Goal: Go to known website: Go to known website

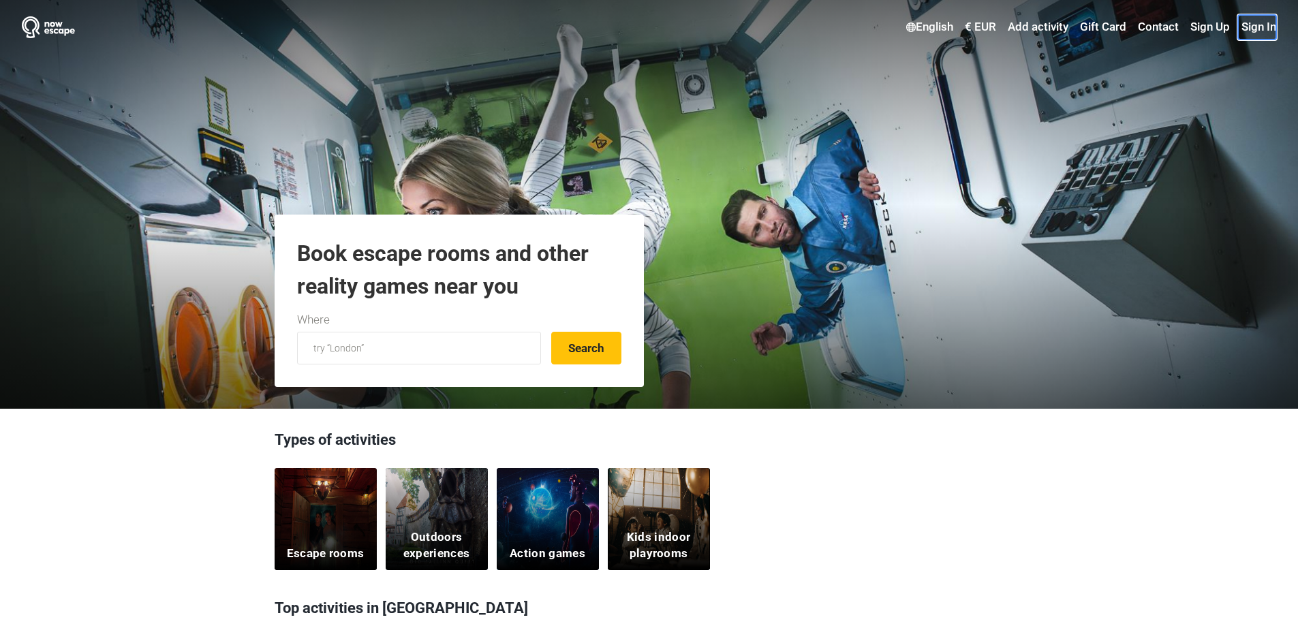
click at [1268, 28] on link "Sign In" at bounding box center [1257, 27] width 38 height 25
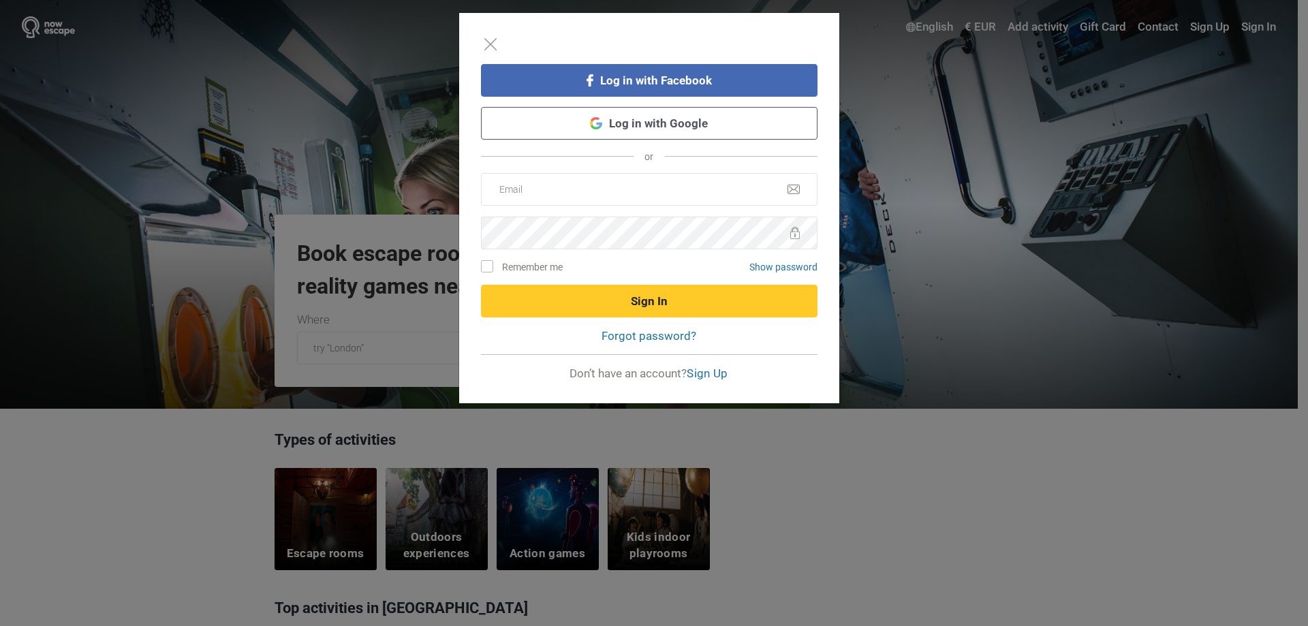
click at [670, 128] on link "Log in with Google" at bounding box center [649, 123] width 337 height 33
click at [676, 123] on link "Log in with Google" at bounding box center [649, 123] width 337 height 33
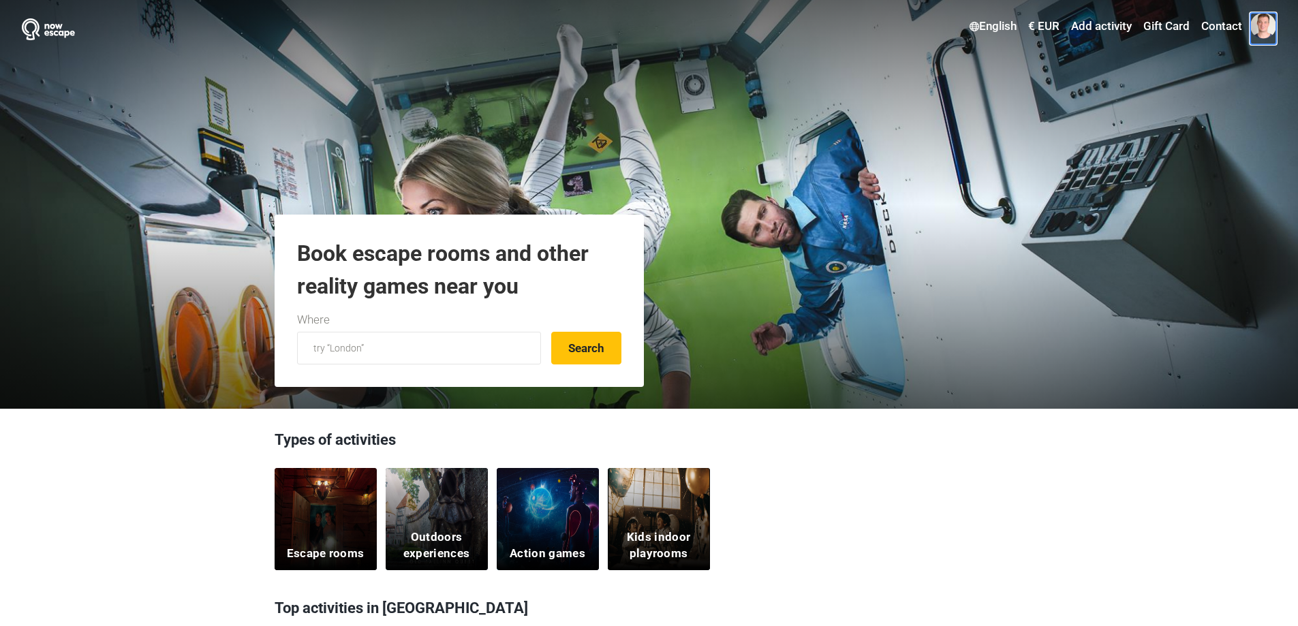
click at [1258, 33] on span at bounding box center [1263, 26] width 26 height 26
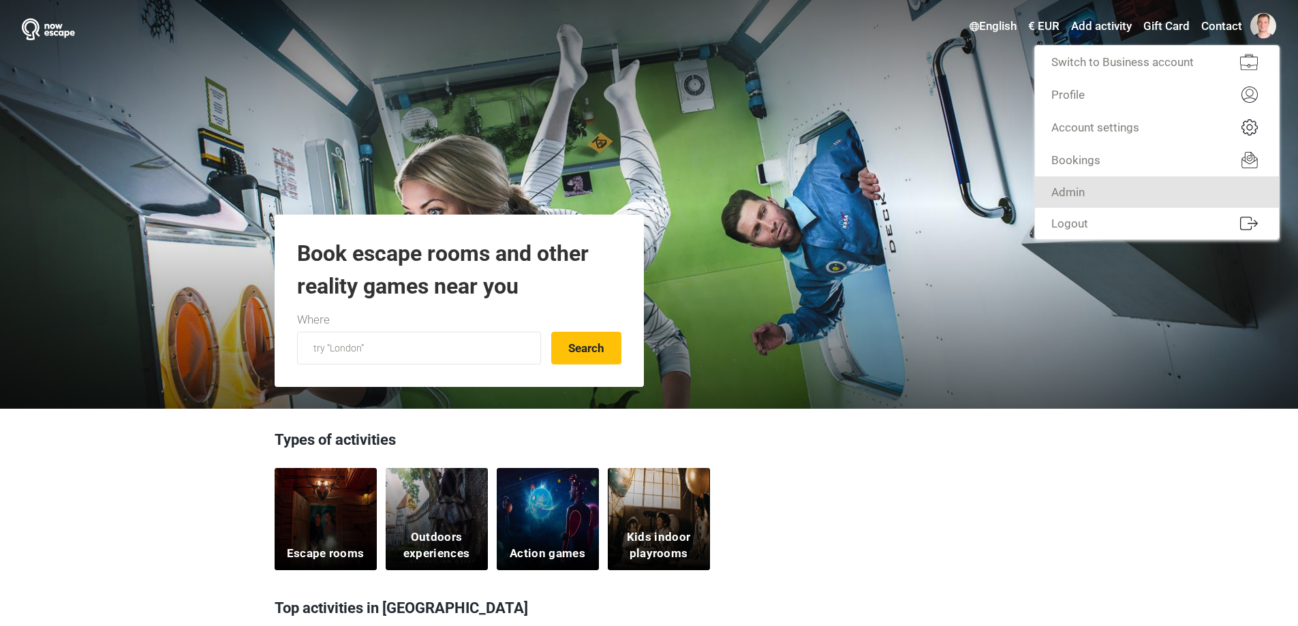
click at [1102, 189] on link "Admin" at bounding box center [1157, 191] width 244 height 31
click at [1082, 196] on link "Admin" at bounding box center [1157, 191] width 244 height 31
